Goal: Ask a question

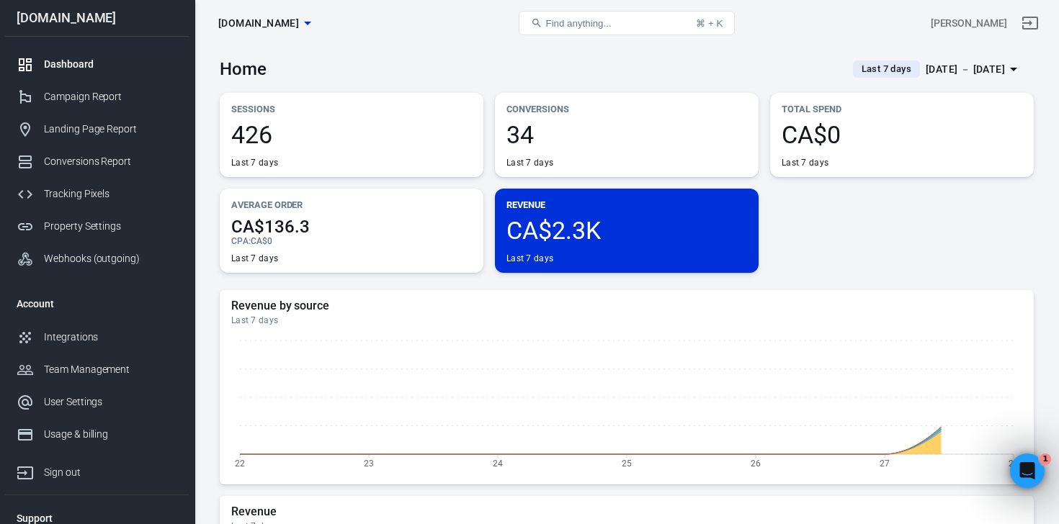
scroll to position [480, 0]
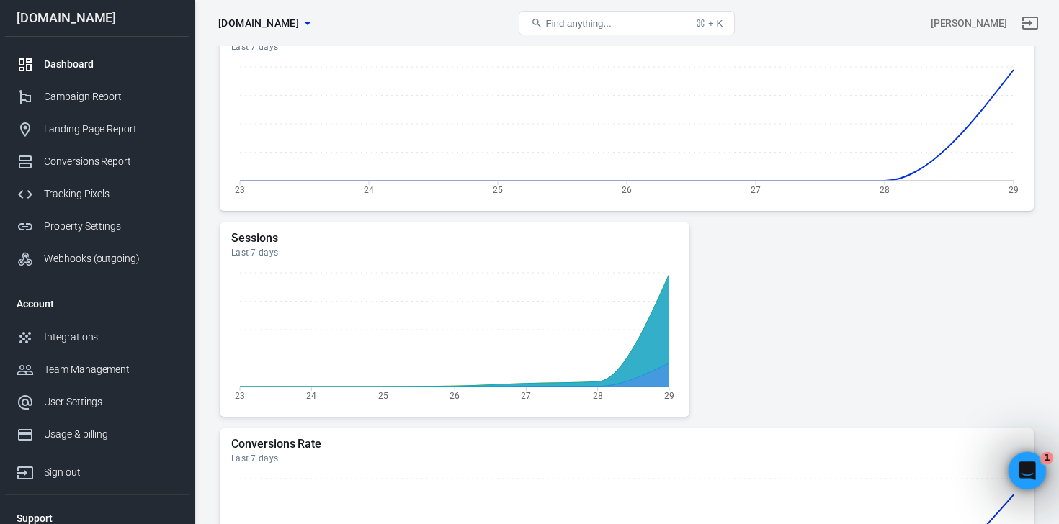
click at [1015, 470] on icon "Open Intercom Messenger" at bounding box center [1026, 469] width 24 height 24
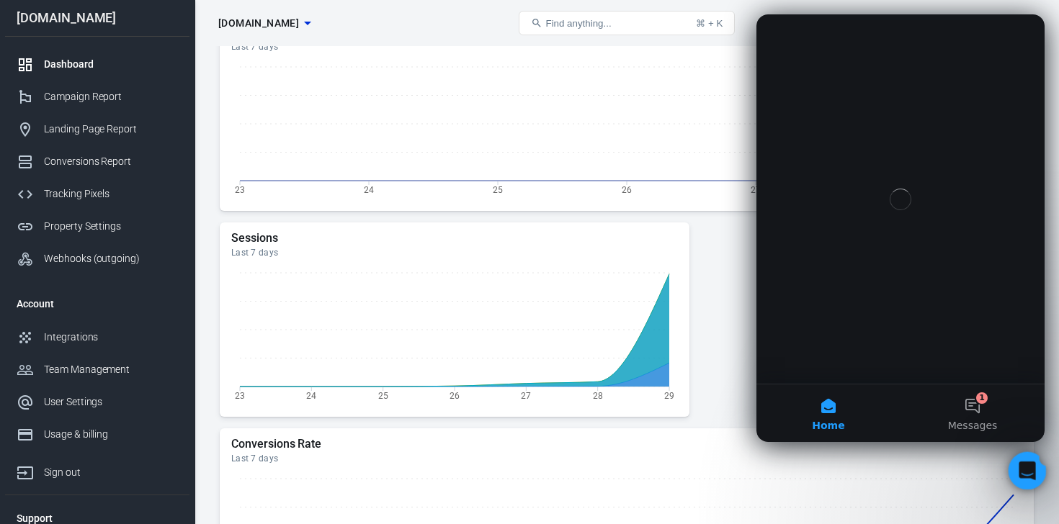
scroll to position [0, 0]
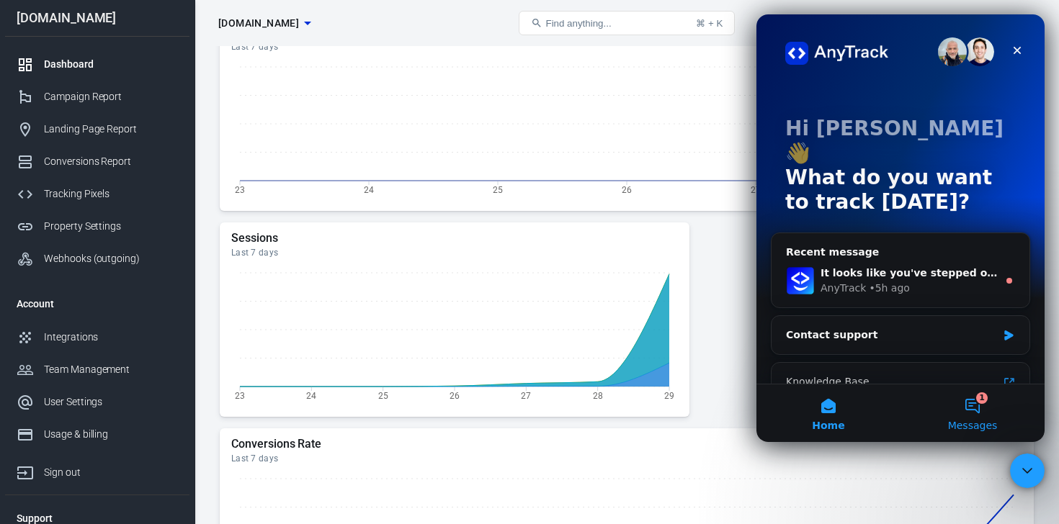
click at [955, 416] on button "1 Messages" at bounding box center [973, 414] width 144 height 58
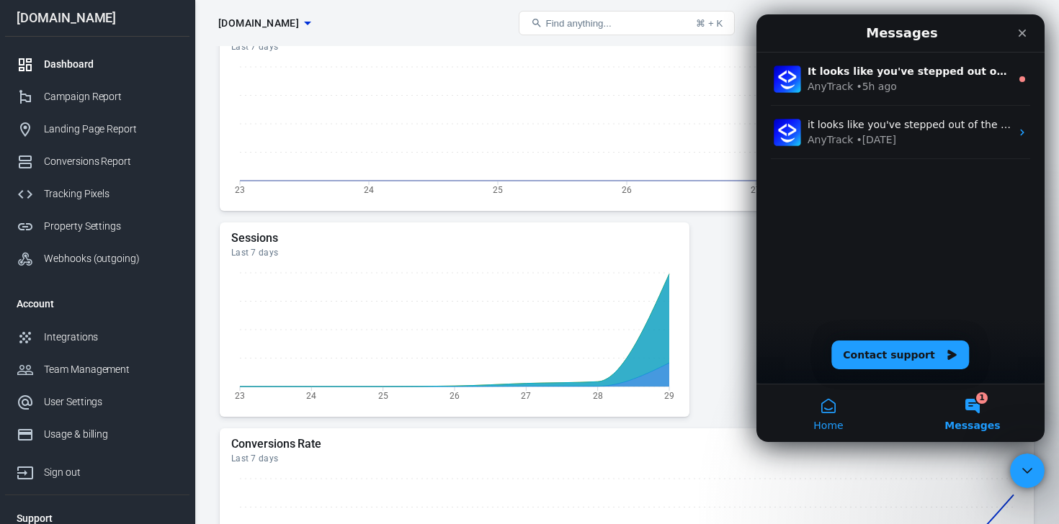
click at [805, 410] on button "Home" at bounding box center [828, 414] width 144 height 58
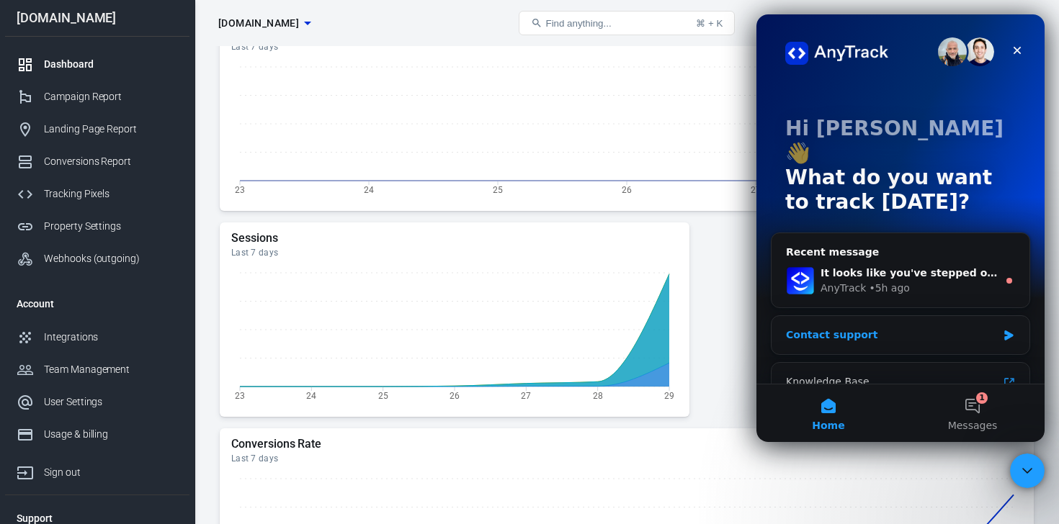
click at [843, 328] on div "Contact support" at bounding box center [891, 335] width 211 height 15
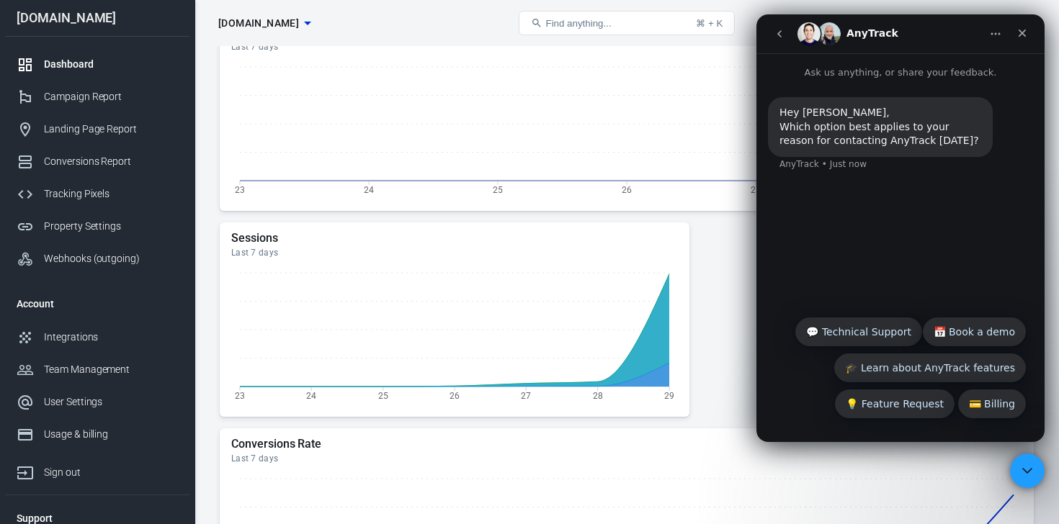
click at [988, 36] on button "Home" at bounding box center [995, 33] width 27 height 27
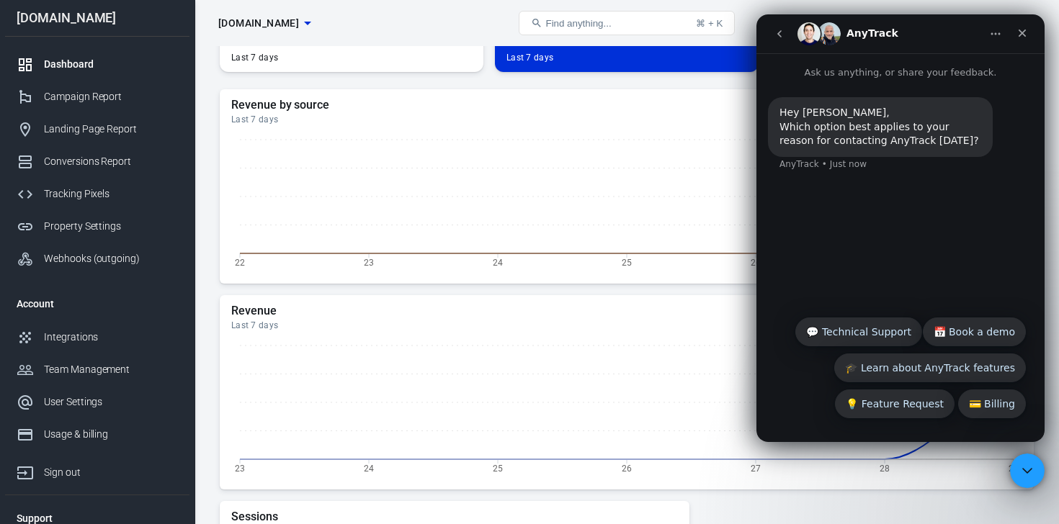
scroll to position [27, 0]
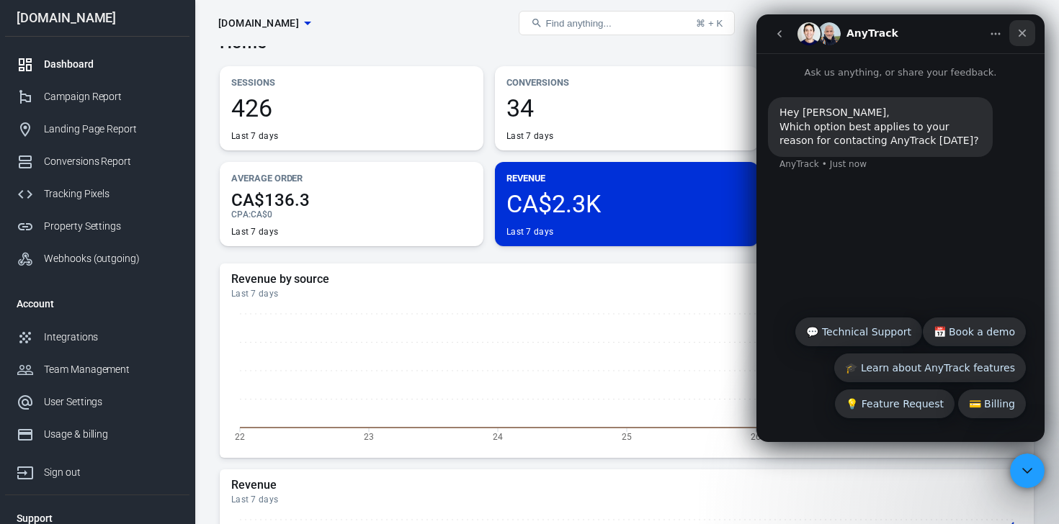
click at [1021, 32] on icon "Close" at bounding box center [1023, 34] width 8 height 8
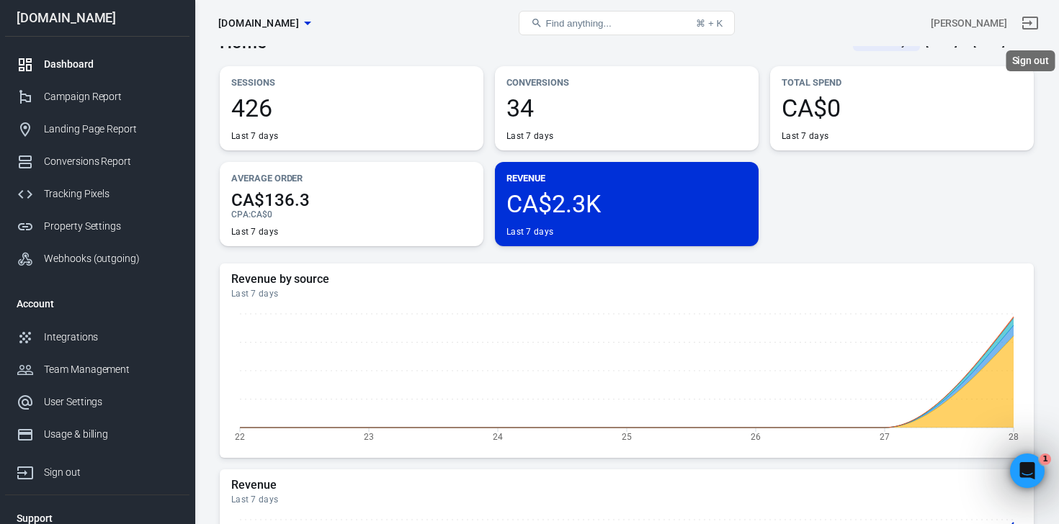
scroll to position [0, 0]
click at [1022, 456] on div "Open Intercom Messenger" at bounding box center [1025, 469] width 48 height 48
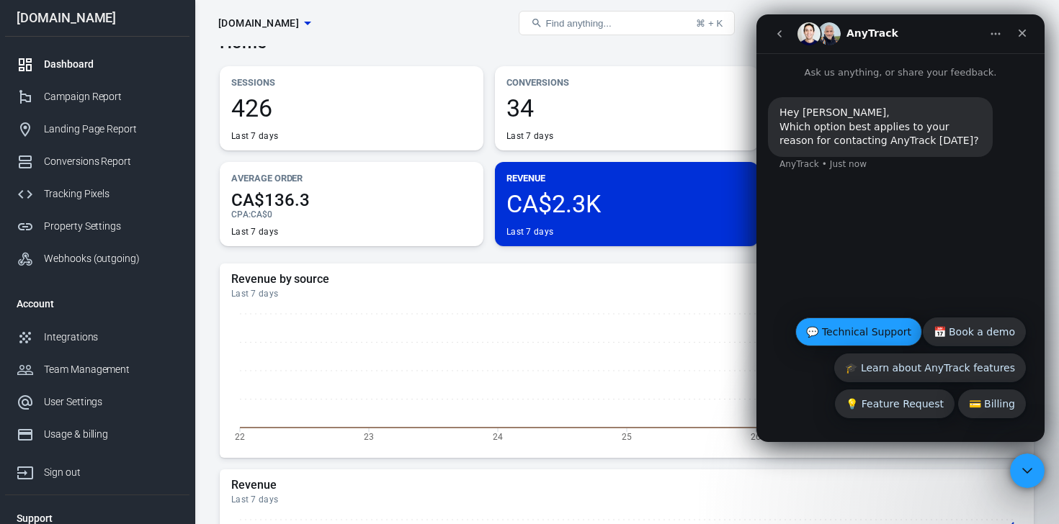
click at [883, 328] on button "💬 Technical Support" at bounding box center [858, 332] width 127 height 29
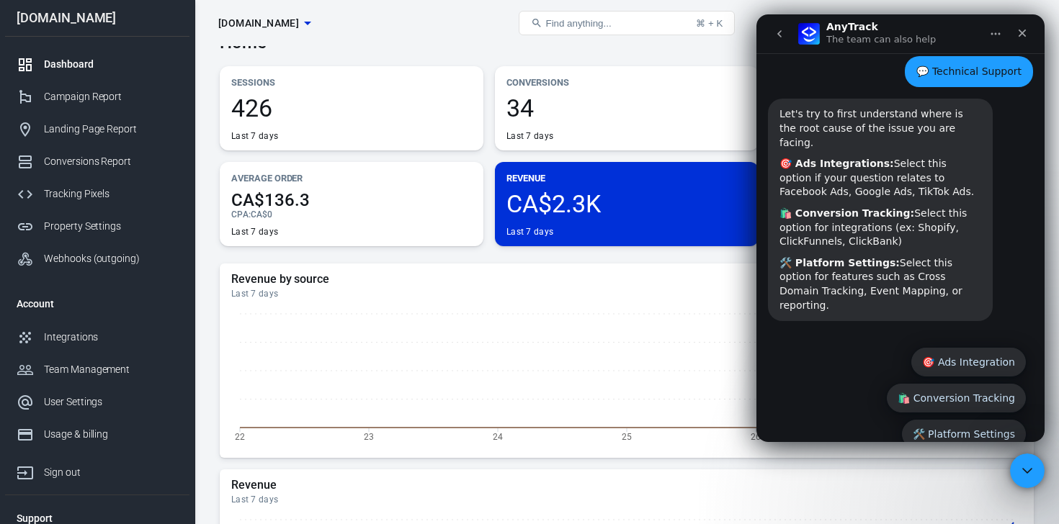
scroll to position [115, 0]
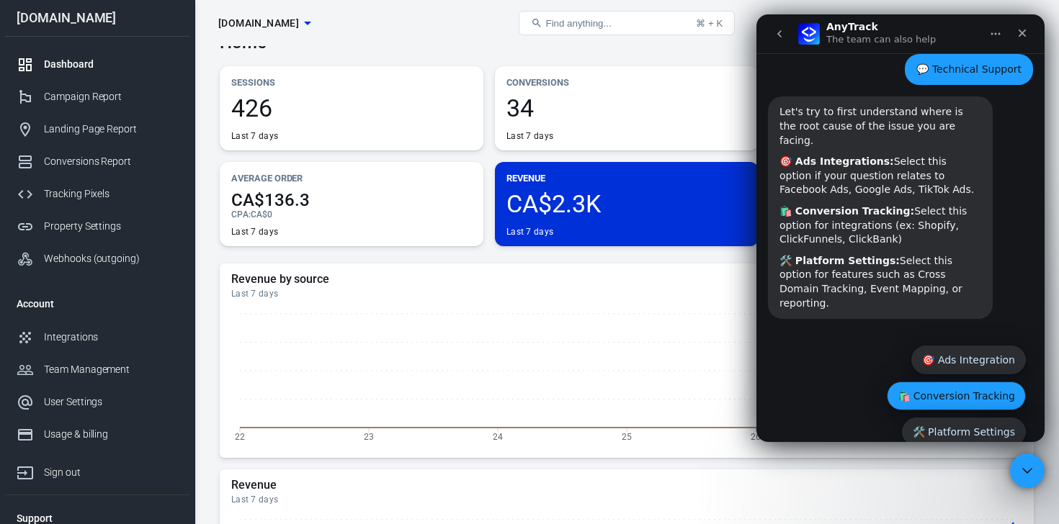
click at [957, 382] on button "🛍️ Conversion Tracking" at bounding box center [956, 396] width 139 height 29
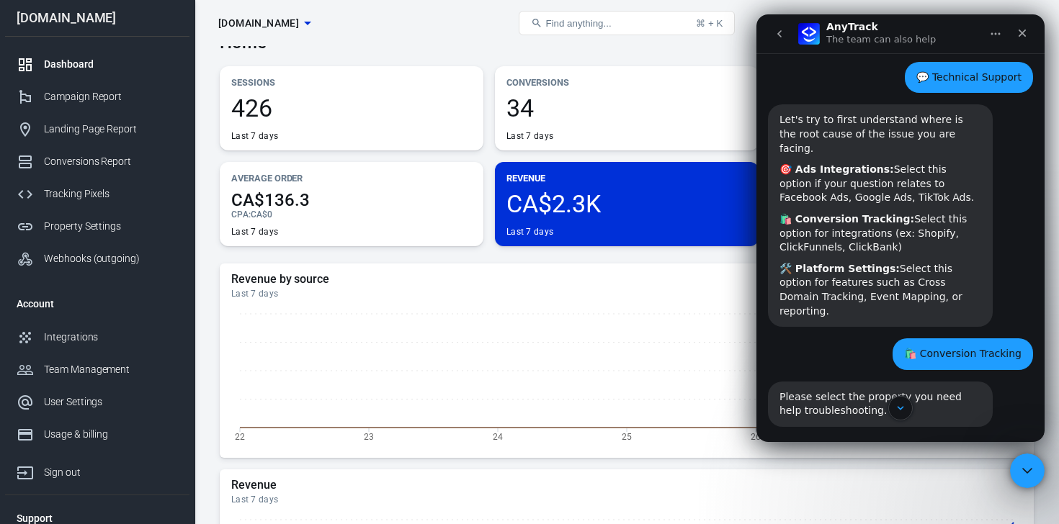
scroll to position [178, 0]
